Goal: Information Seeking & Learning: Learn about a topic

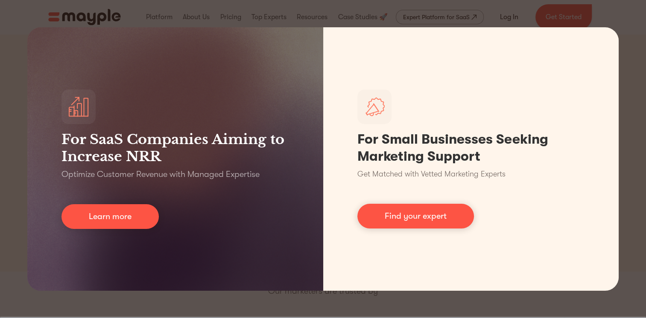
click at [233, 6] on div "For SaaS Companies Aiming to Increase NRR Optimize Customer Revenue with Manage…" at bounding box center [323, 159] width 646 height 318
click at [259, 305] on div "For SaaS Companies Aiming to Increase NRR Optimize Customer Revenue with Manage…" at bounding box center [323, 159] width 646 height 318
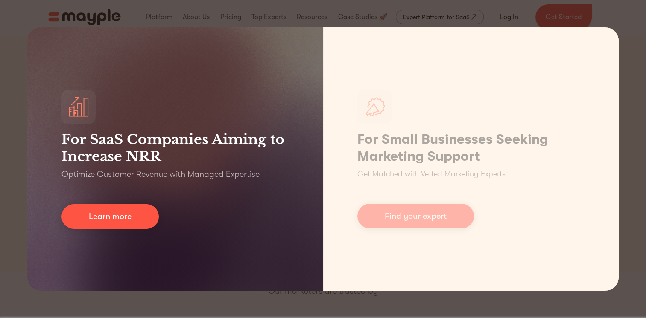
scroll to position [9, 0]
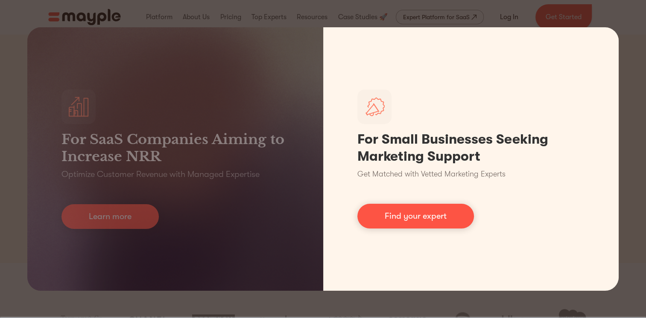
click at [415, 213] on link "Find your expert" at bounding box center [415, 216] width 117 height 25
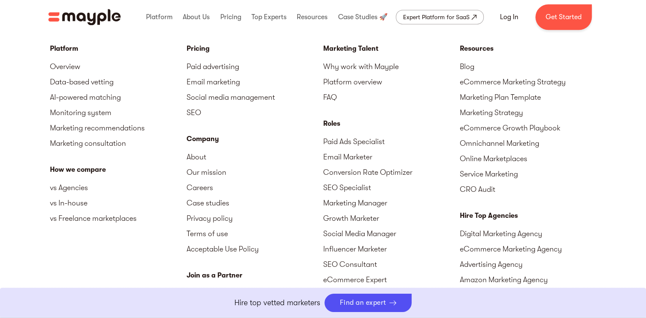
scroll to position [3764, 0]
drag, startPoint x: 280, startPoint y: 152, endPoint x: 342, endPoint y: 91, distance: 86.9
click at [342, 91] on link "FAQ" at bounding box center [391, 96] width 137 height 15
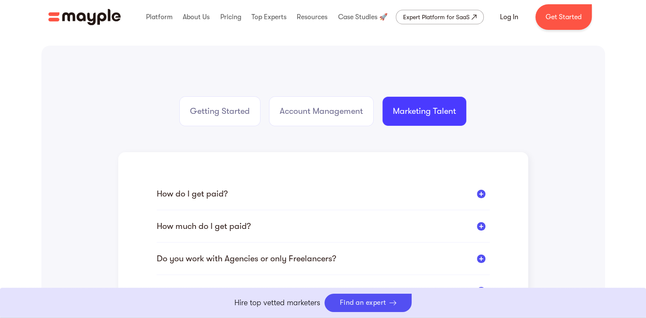
scroll to position [202, 0]
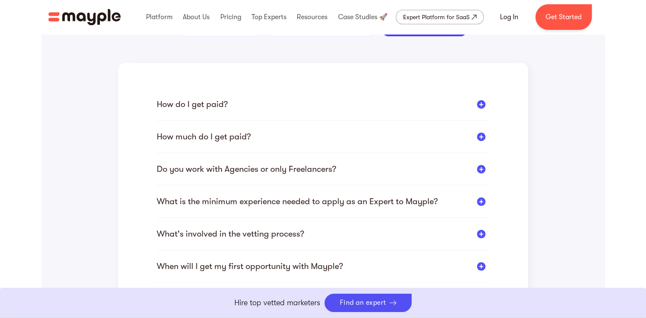
click at [477, 103] on div at bounding box center [481, 104] width 9 height 9
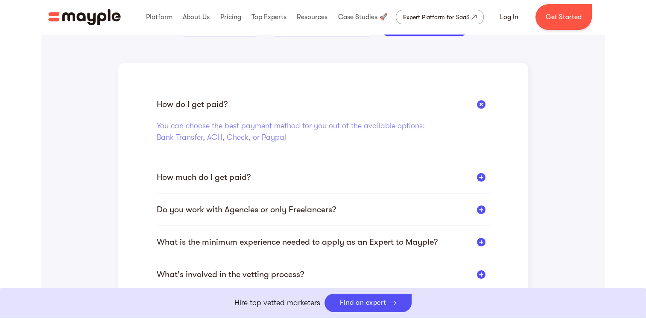
click at [481, 175] on div at bounding box center [481, 177] width 9 height 9
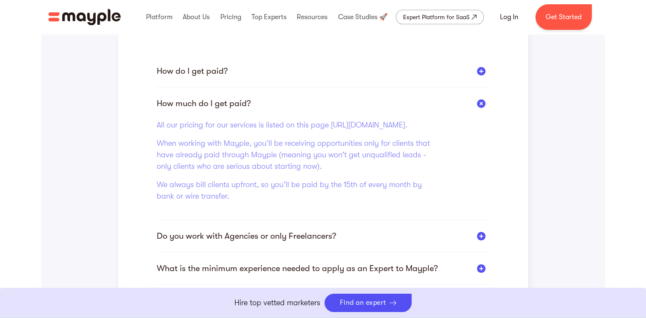
scroll to position [236, 0]
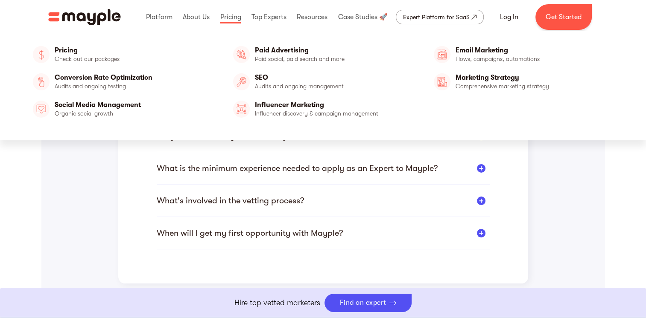
click at [71, 58] on link "Pricing" at bounding box center [122, 54] width 187 height 20
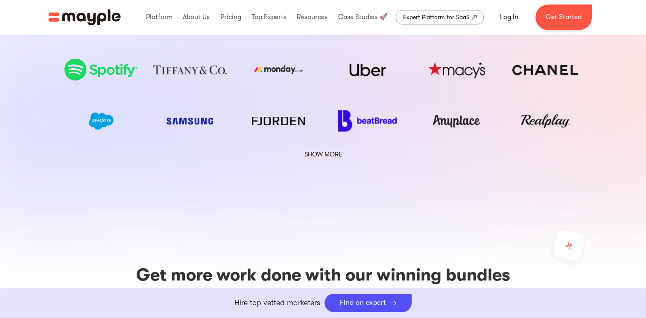
scroll to position [1477, 0]
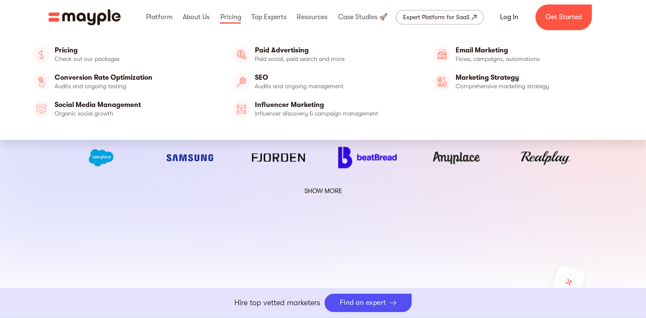
click at [493, 82] on link "Marketing Strategy" at bounding box center [523, 82] width 187 height 20
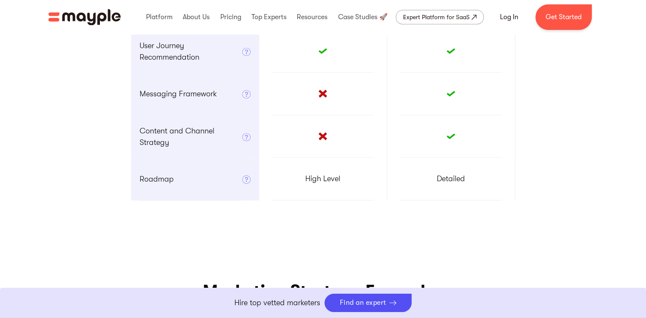
scroll to position [735, 0]
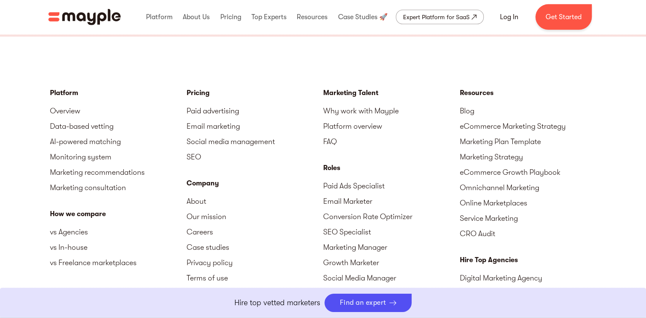
scroll to position [2754, 0]
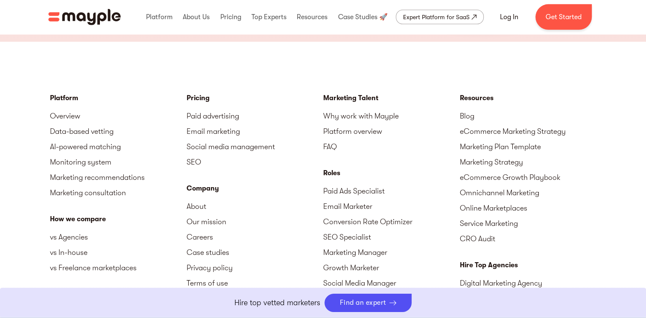
click at [360, 134] on link "Platform overview" at bounding box center [391, 131] width 137 height 15
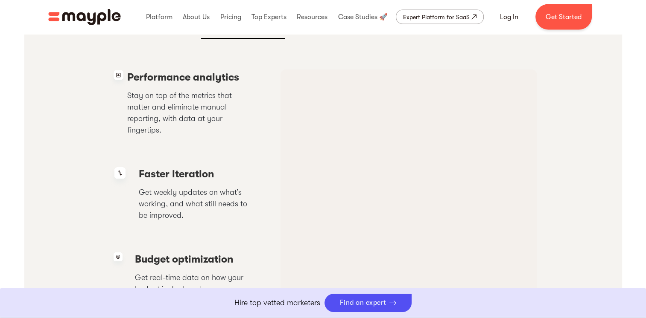
scroll to position [1704, 0]
